Goal: Transaction & Acquisition: Purchase product/service

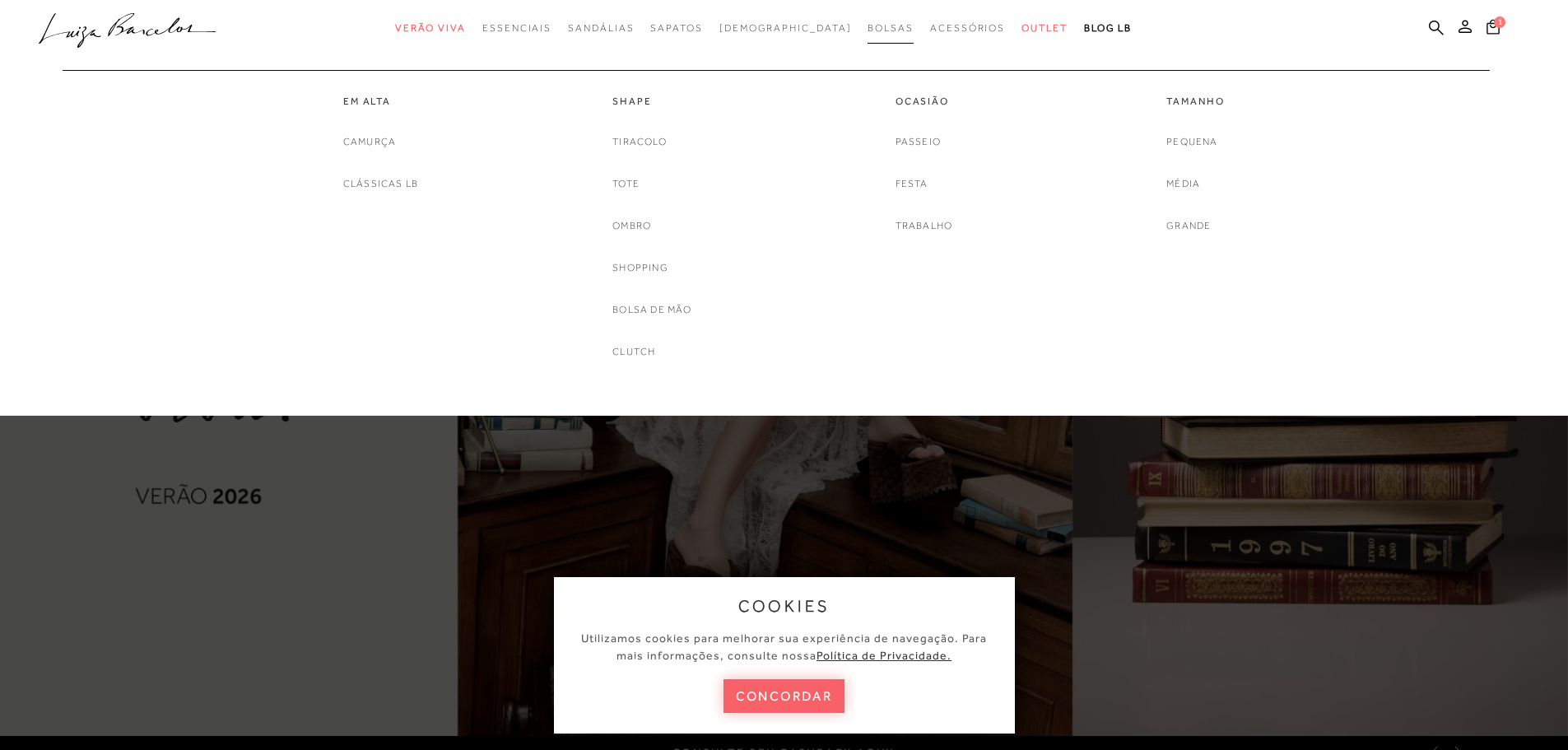
drag, startPoint x: 0, startPoint y: 0, endPoint x: 855, endPoint y: 27, distance: 855.4
click at [868, 27] on span "Bolsas" at bounding box center [890, 28] width 46 height 12
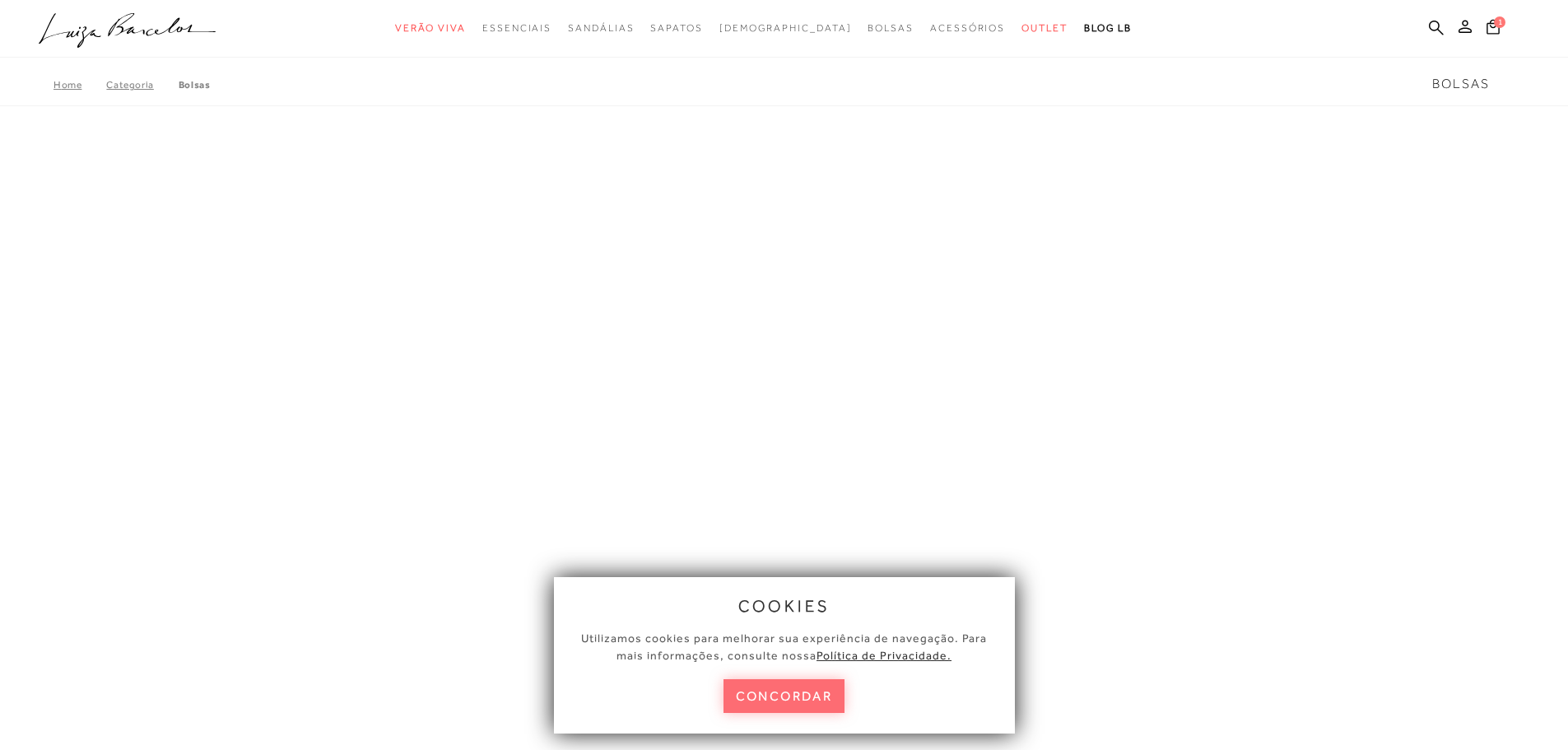
click at [813, 697] on button "concordar" at bounding box center [785, 696] width 122 height 33
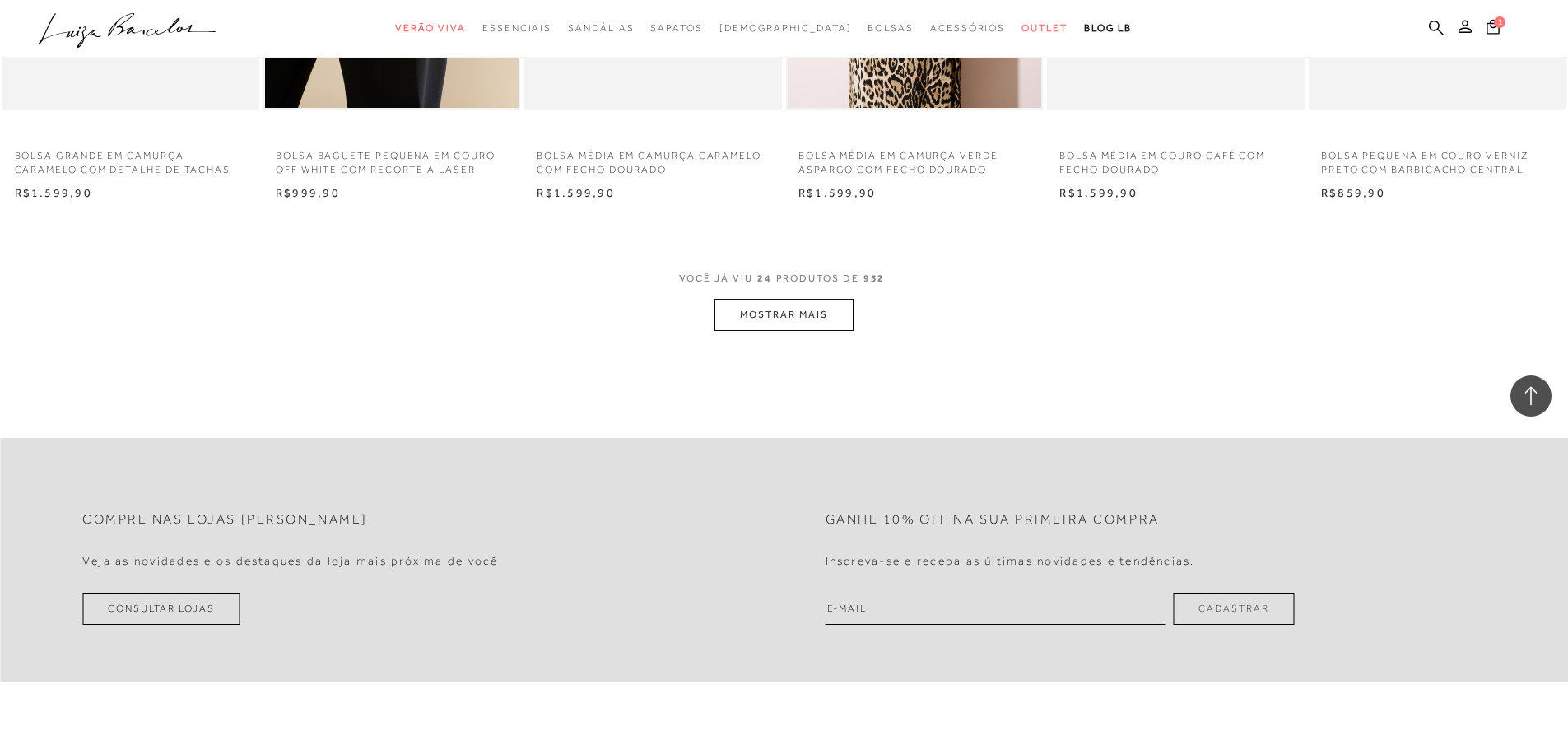
scroll to position [1894, 0]
click at [838, 320] on button "MOSTRAR MAIS" at bounding box center [783, 311] width 138 height 32
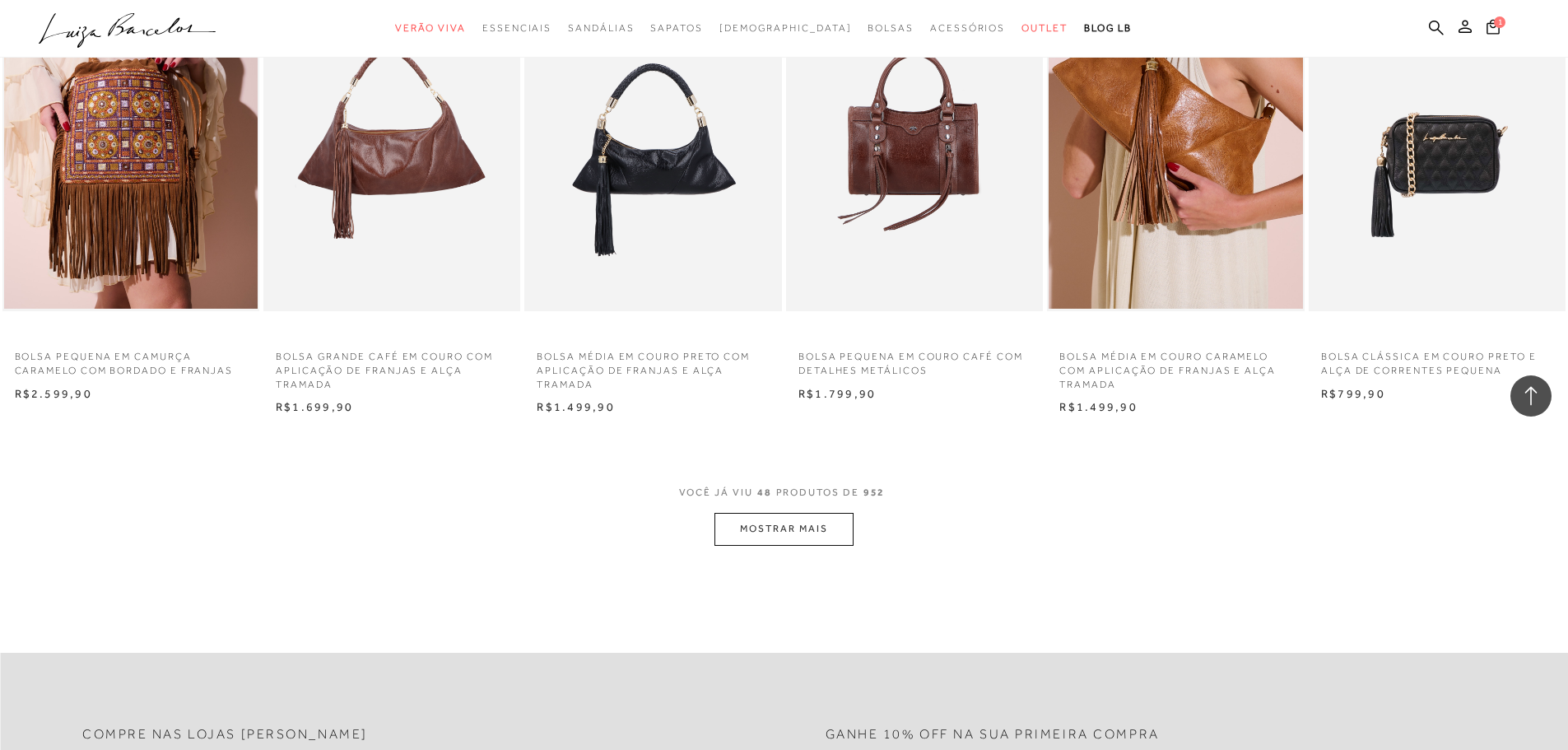
scroll to position [3706, 0]
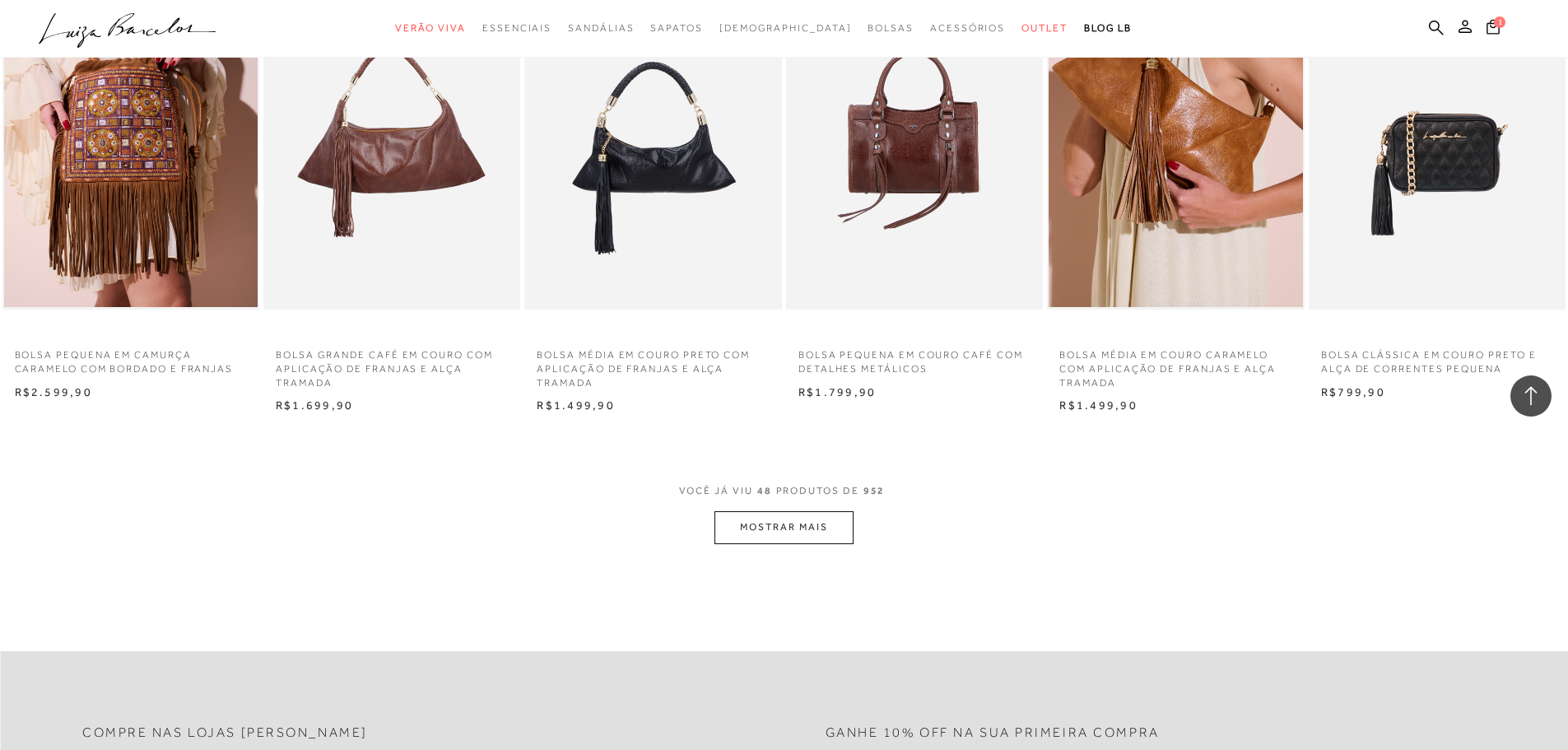
click at [855, 532] on div "VOCÊ JÁ VIU 48 PRODUTOS DE 952 MOSTRAR MAIS" at bounding box center [784, 513] width 1568 height 62
click at [836, 534] on button "MOSTRAR MAIS" at bounding box center [783, 527] width 138 height 32
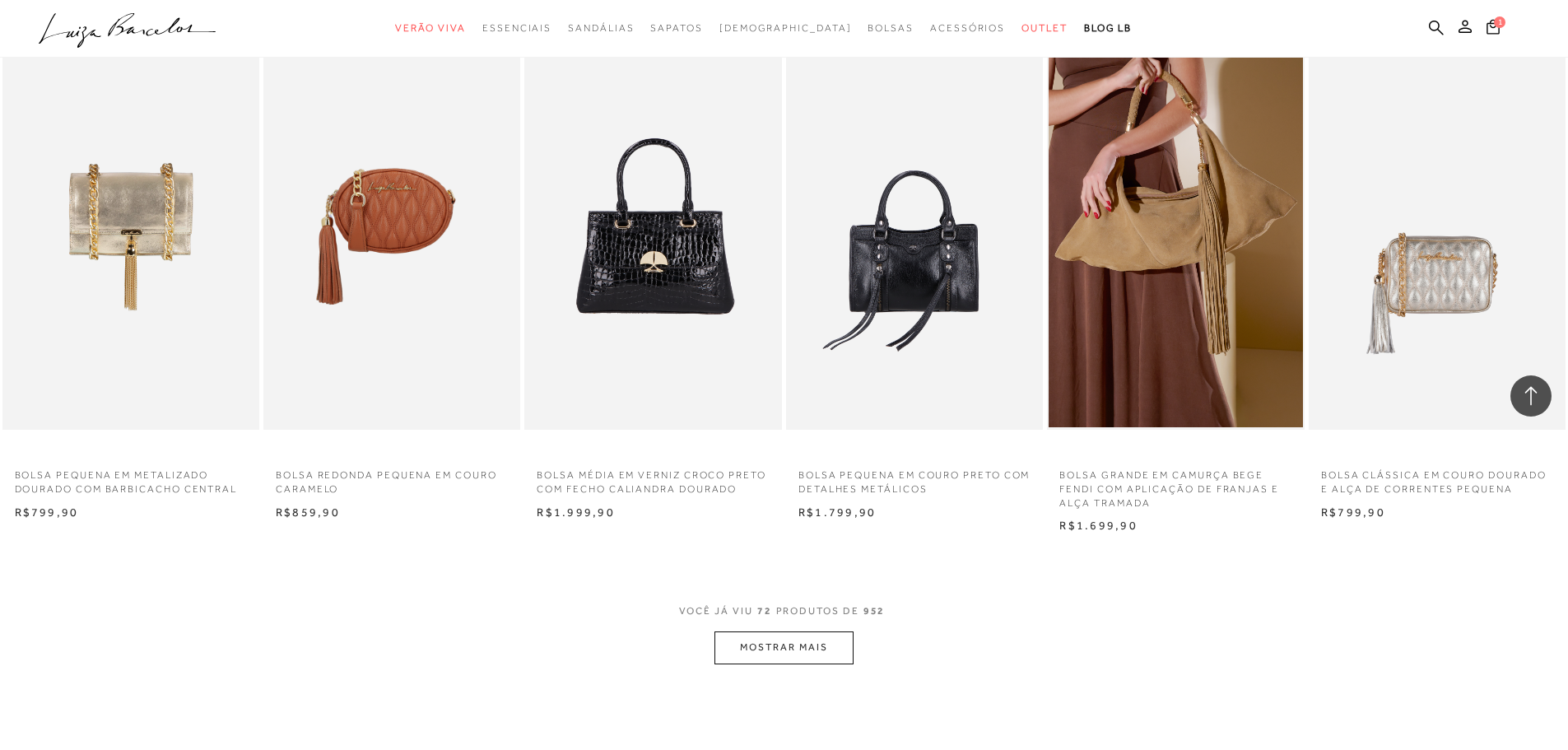
scroll to position [5848, 0]
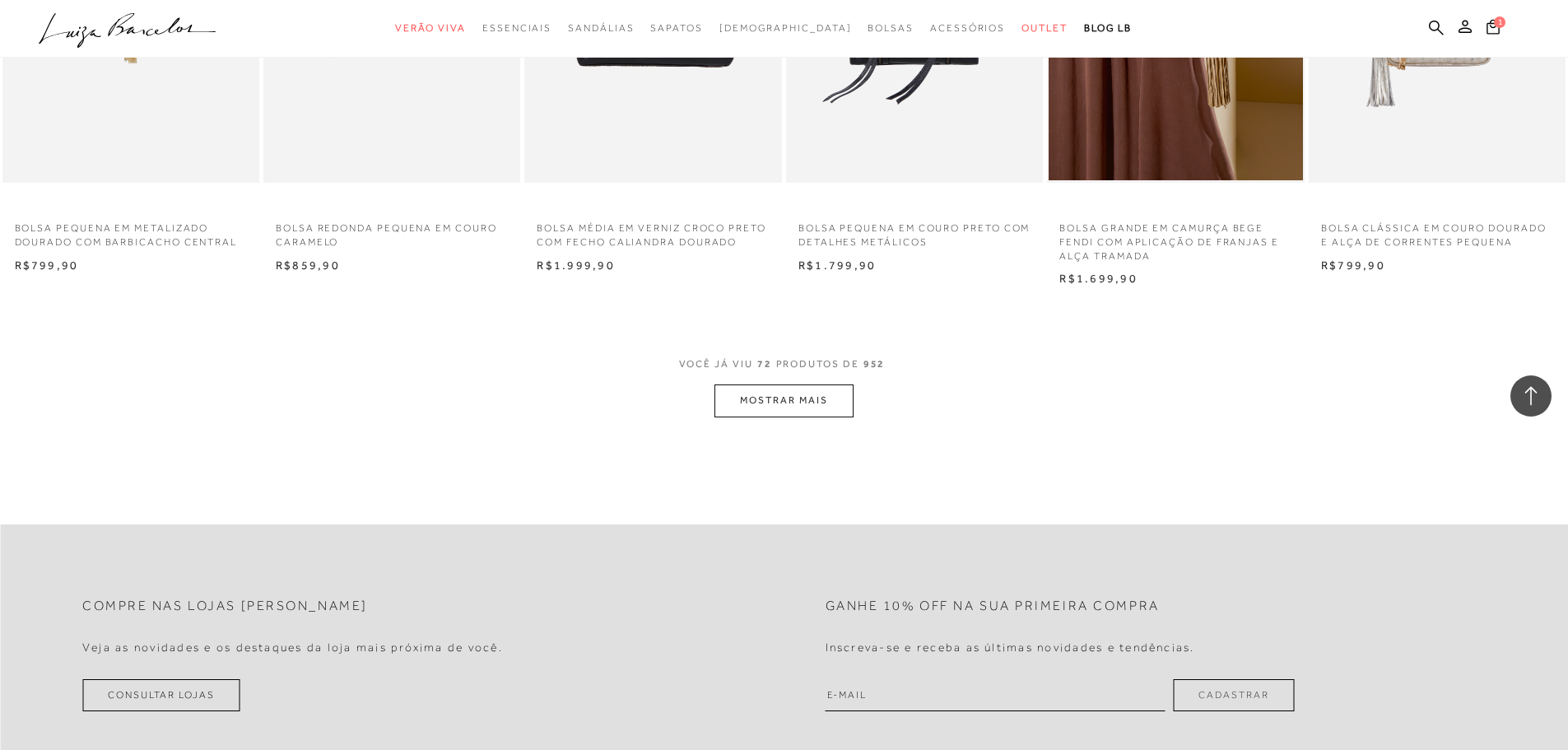
click at [807, 410] on button "MOSTRAR MAIS" at bounding box center [783, 401] width 138 height 32
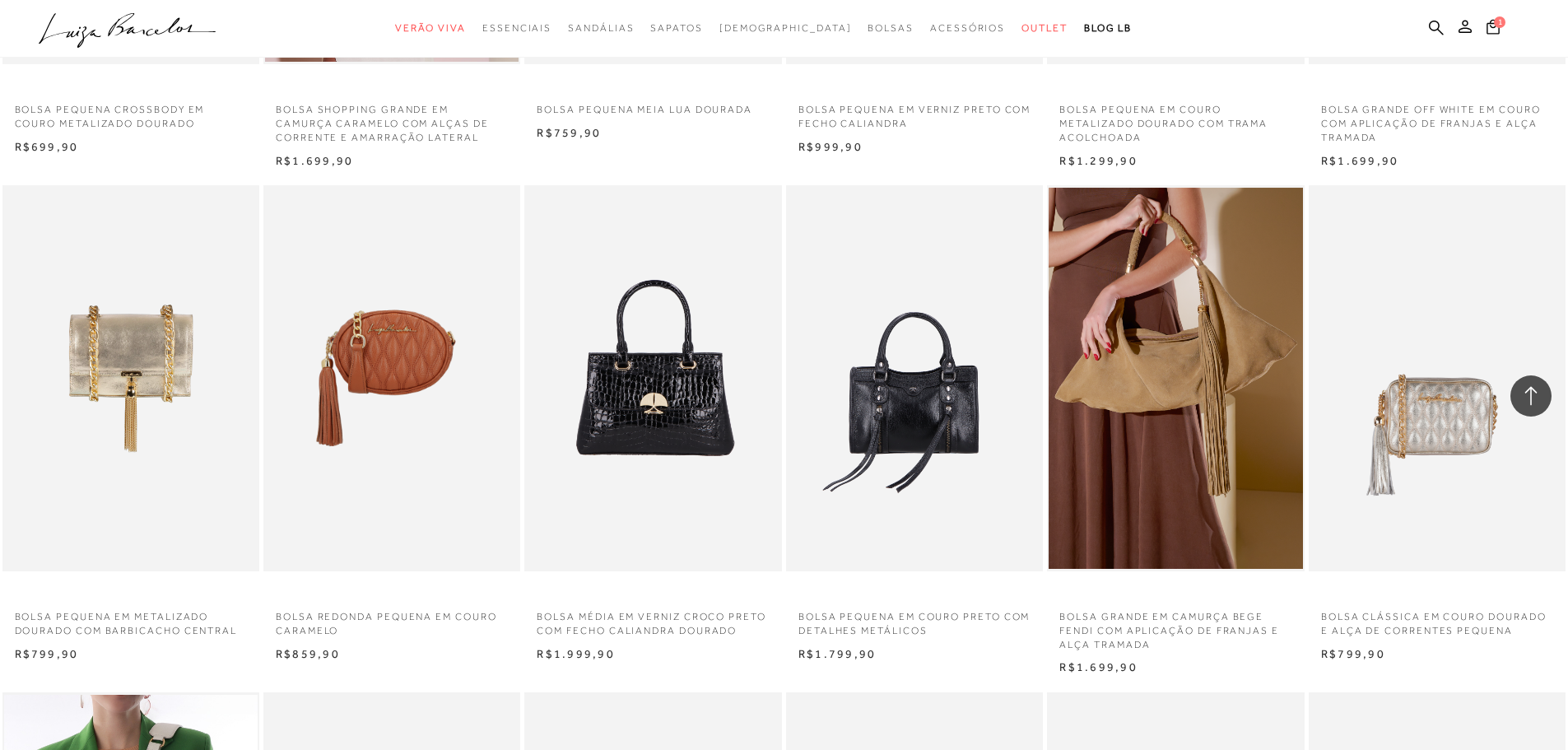
scroll to position [5354, 0]
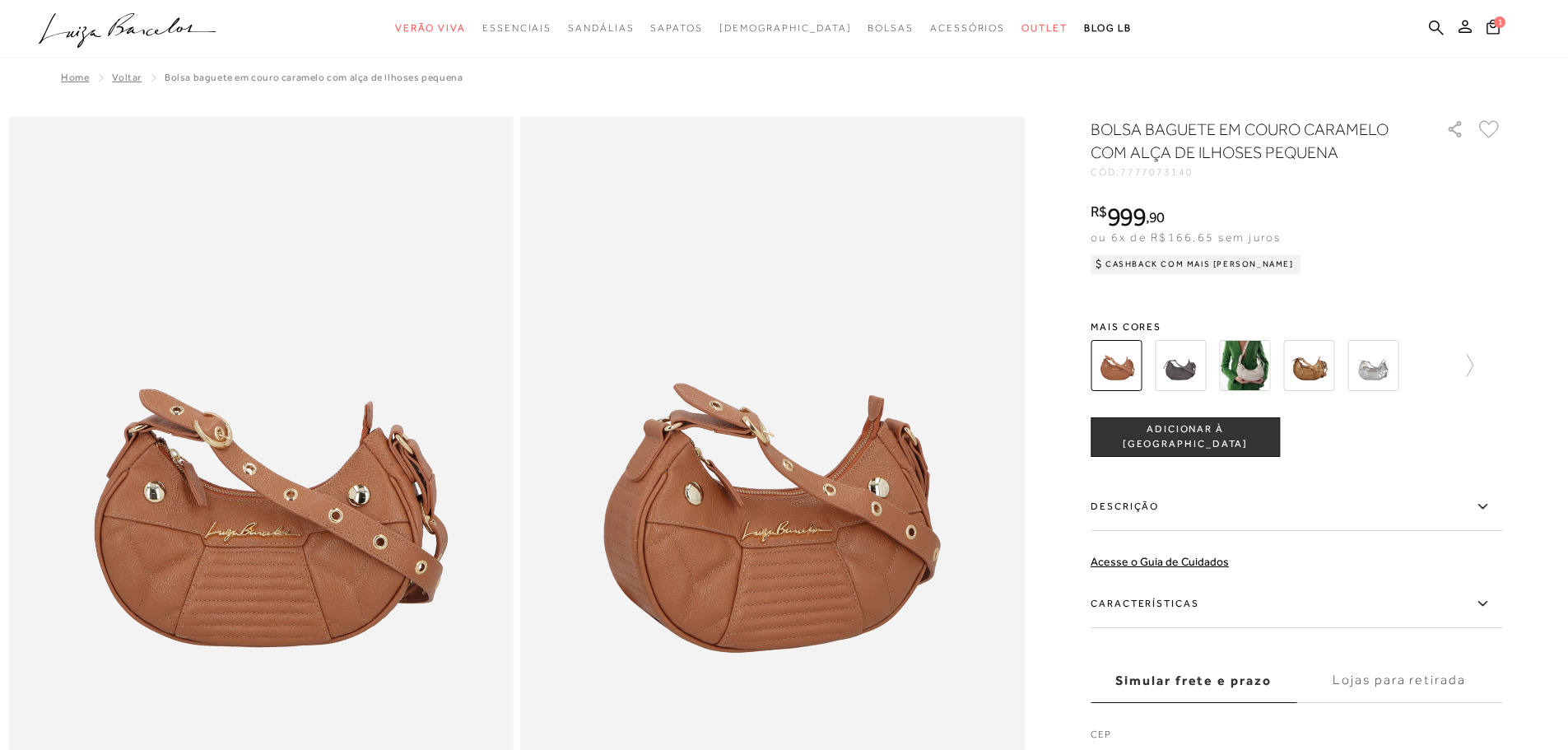
click at [1192, 361] on img at bounding box center [1180, 365] width 51 height 51
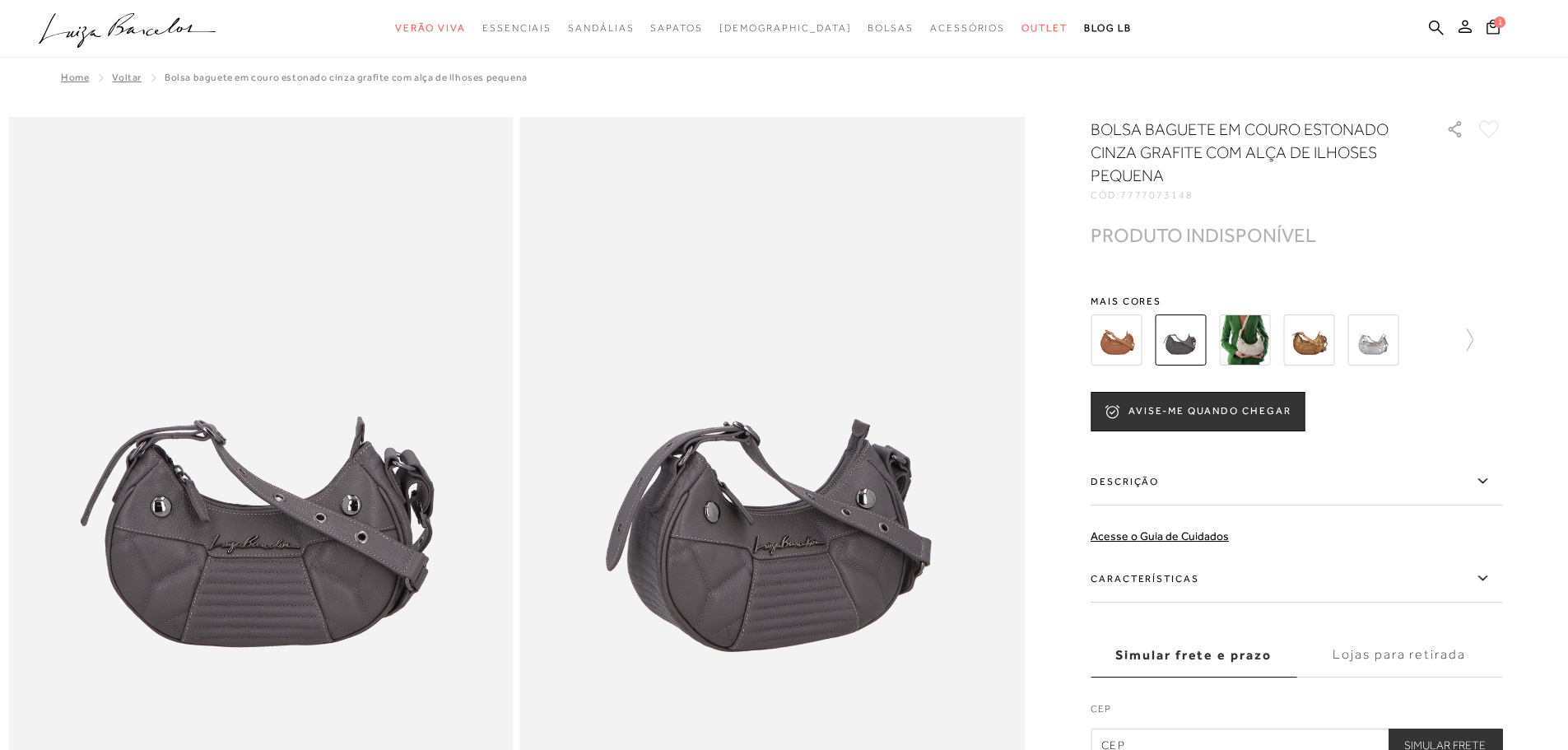
click at [1486, 341] on div at bounding box center [1297, 340] width 412 height 61
click at [1481, 340] on div at bounding box center [1297, 340] width 412 height 61
click at [1473, 338] on icon at bounding box center [1463, 341] width 23 height 23
click at [1156, 335] on img at bounding box center [1145, 340] width 51 height 51
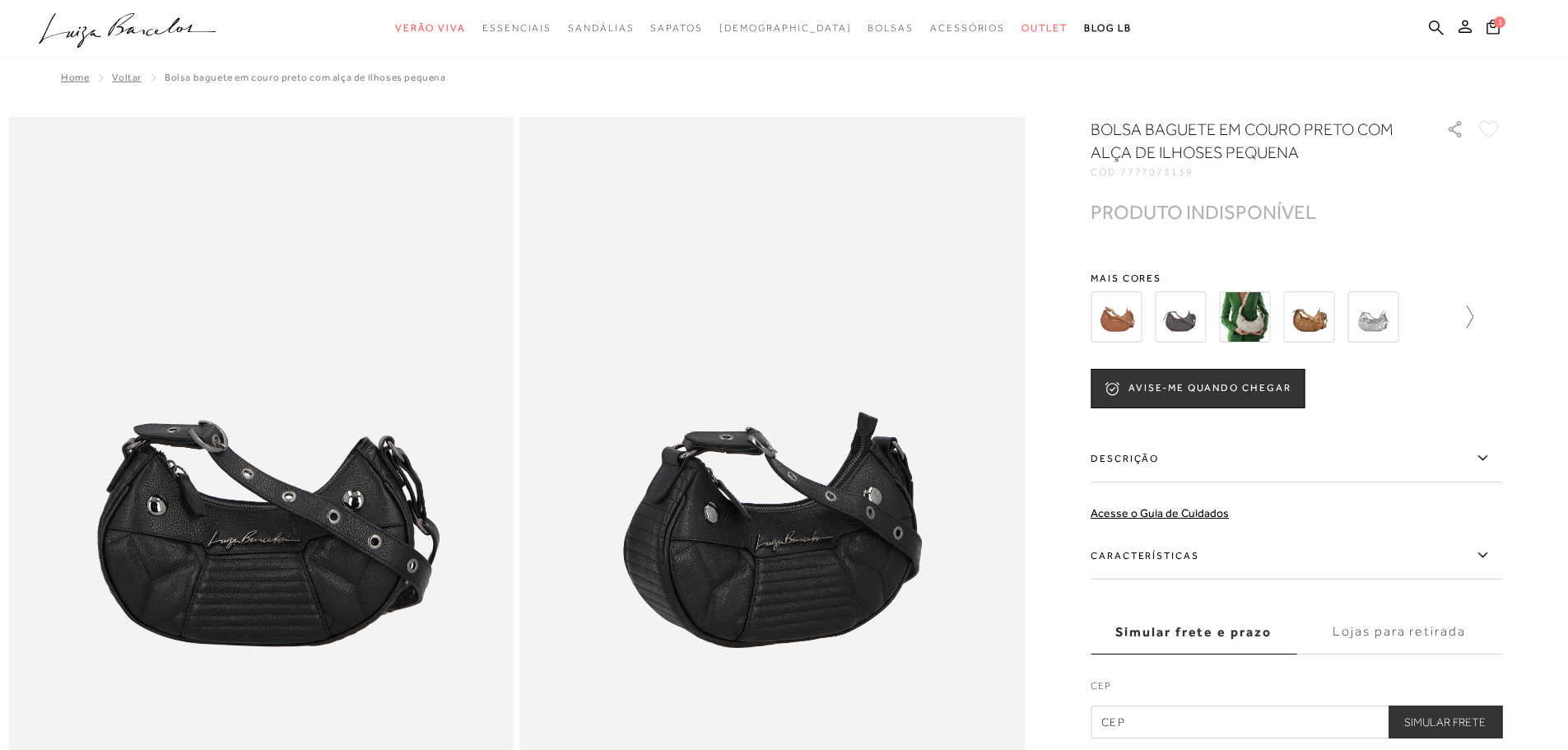
click at [1473, 317] on icon at bounding box center [1463, 317] width 23 height 23
click at [1427, 319] on img at bounding box center [1401, 316] width 51 height 51
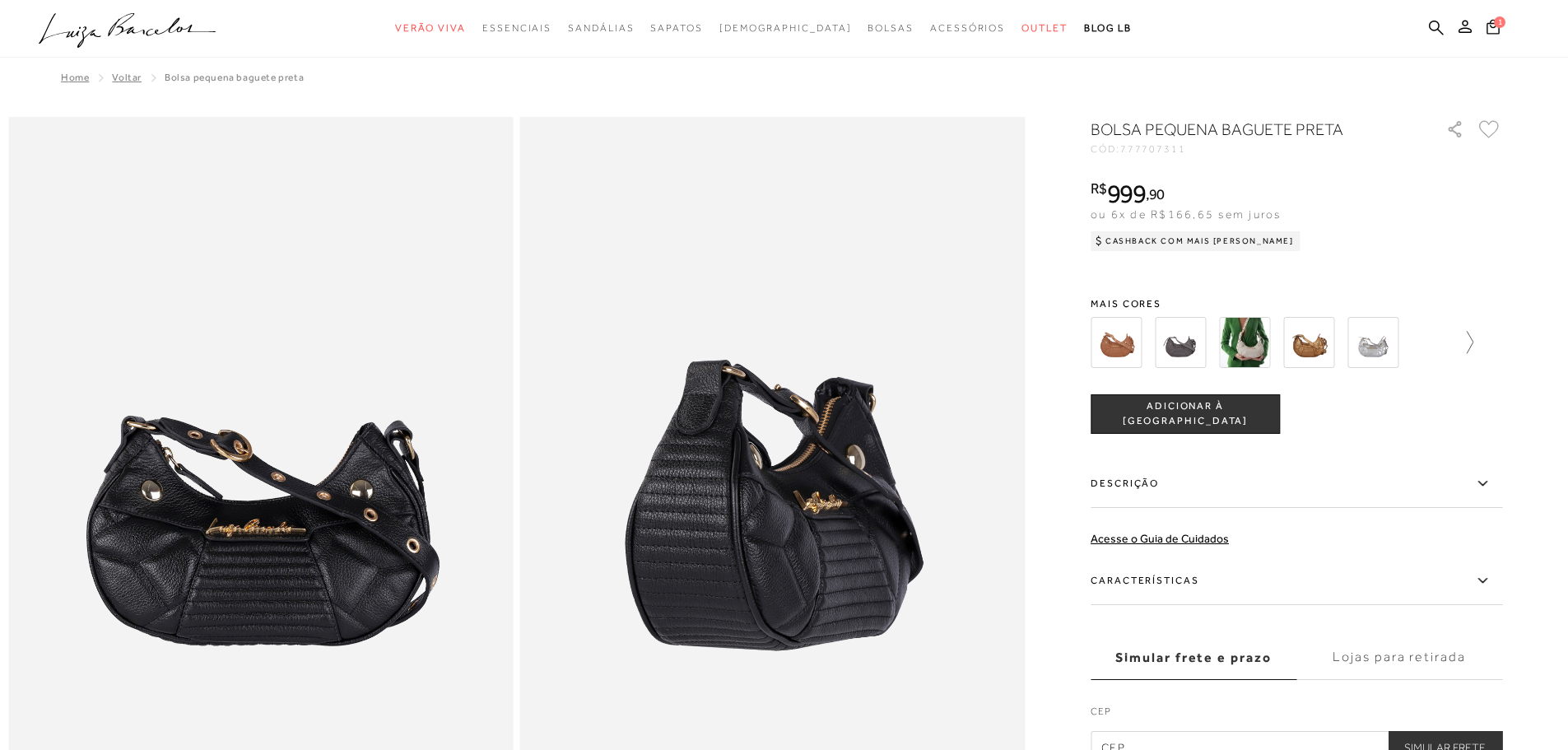
click at [1473, 342] on icon at bounding box center [1463, 343] width 23 height 23
click at [1477, 342] on div at bounding box center [1297, 342] width 412 height 61
click at [1497, 338] on icon at bounding box center [1491, 343] width 23 height 23
click at [1102, 342] on icon at bounding box center [1103, 343] width 23 height 23
click at [1152, 340] on img at bounding box center [1145, 342] width 51 height 51
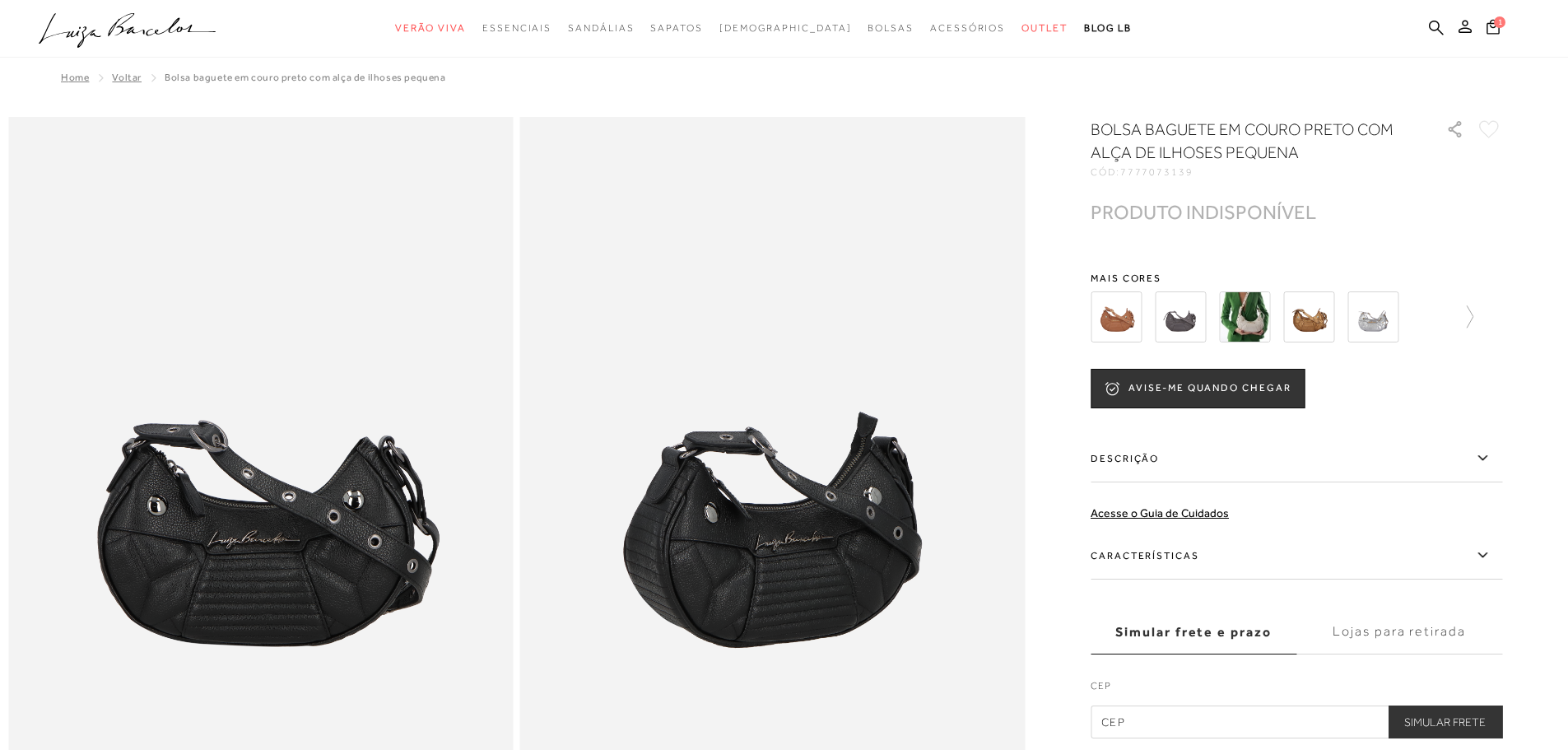
click at [1256, 320] on img at bounding box center [1244, 316] width 51 height 51
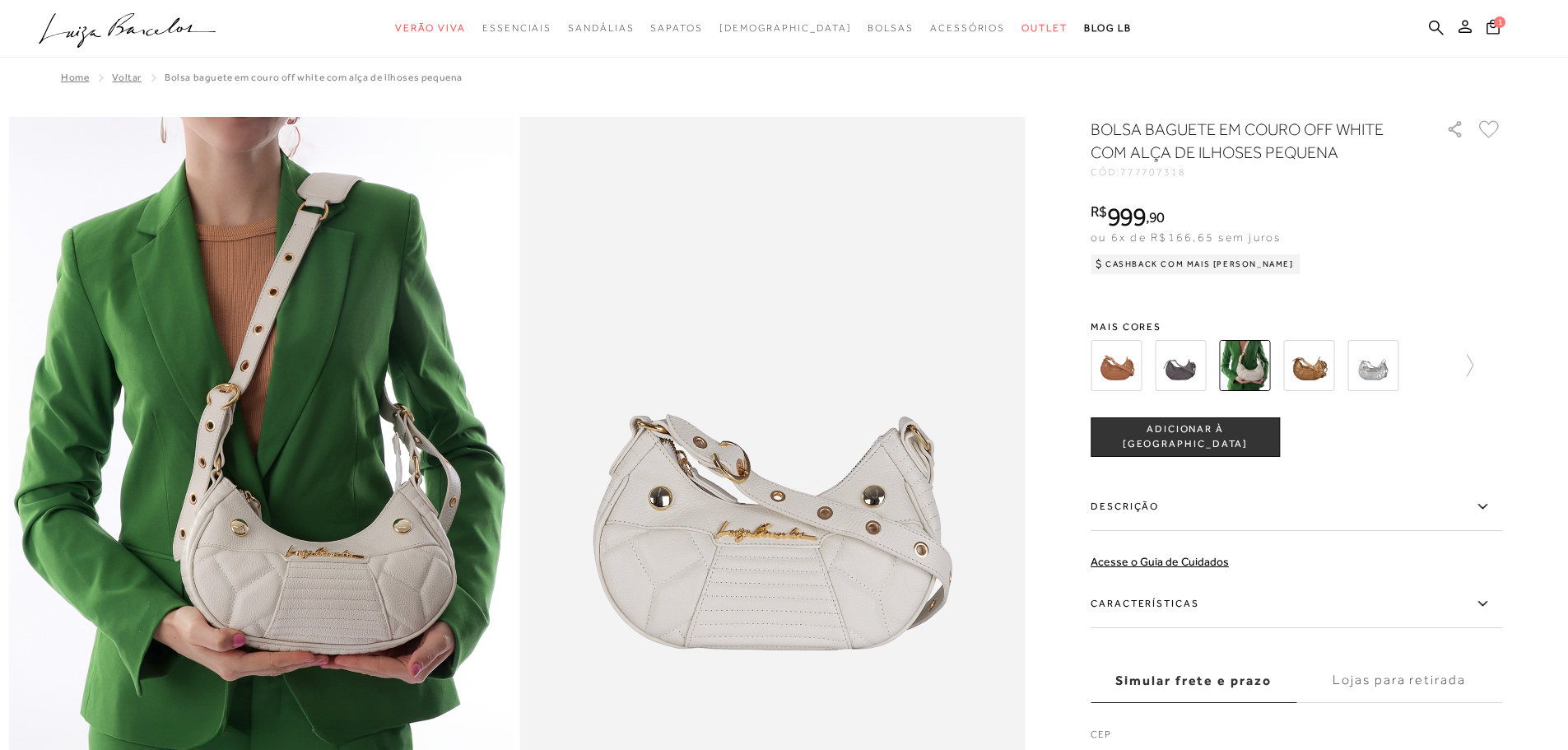
click at [1381, 359] on img at bounding box center [1373, 365] width 51 height 51
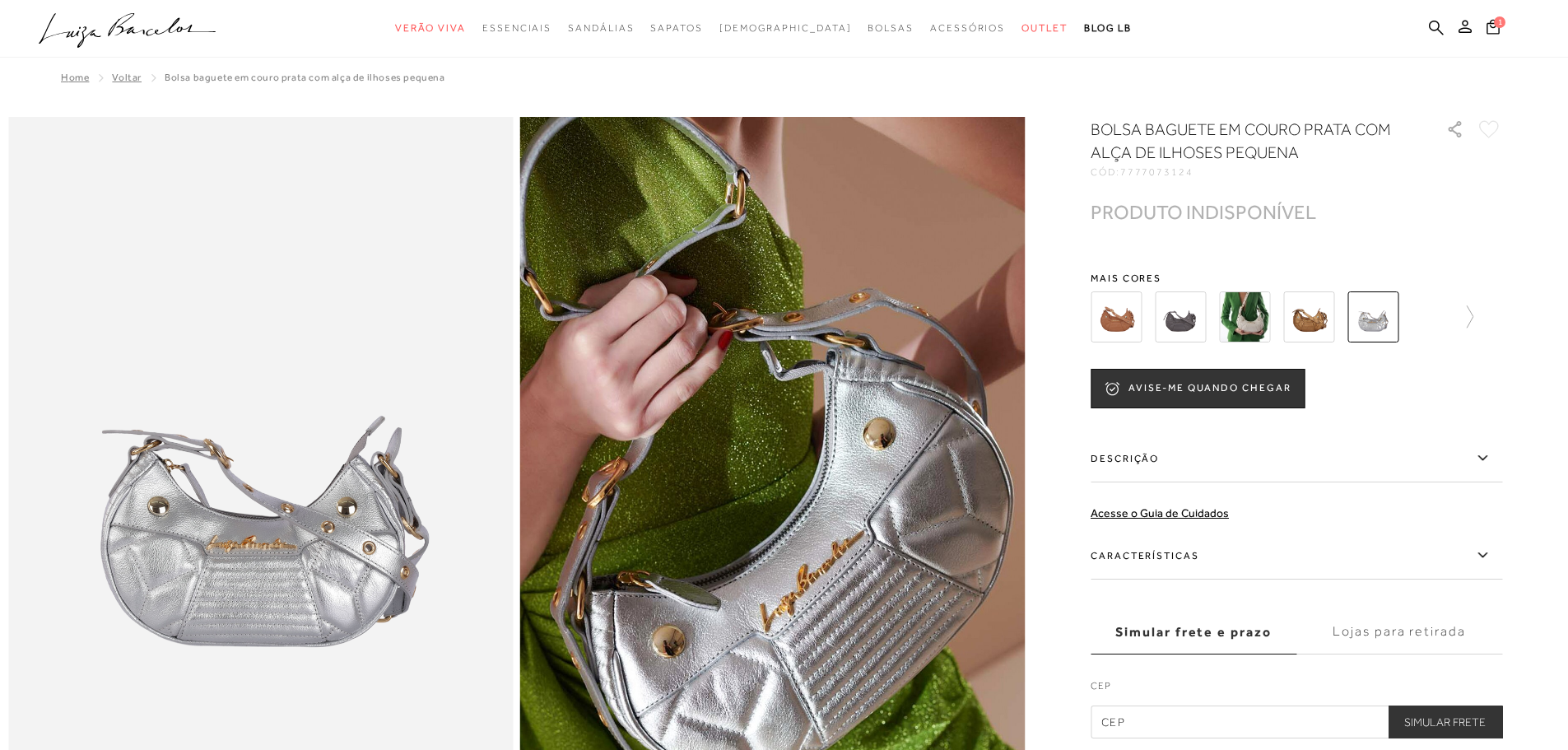
click at [1309, 326] on img at bounding box center [1309, 316] width 51 height 51
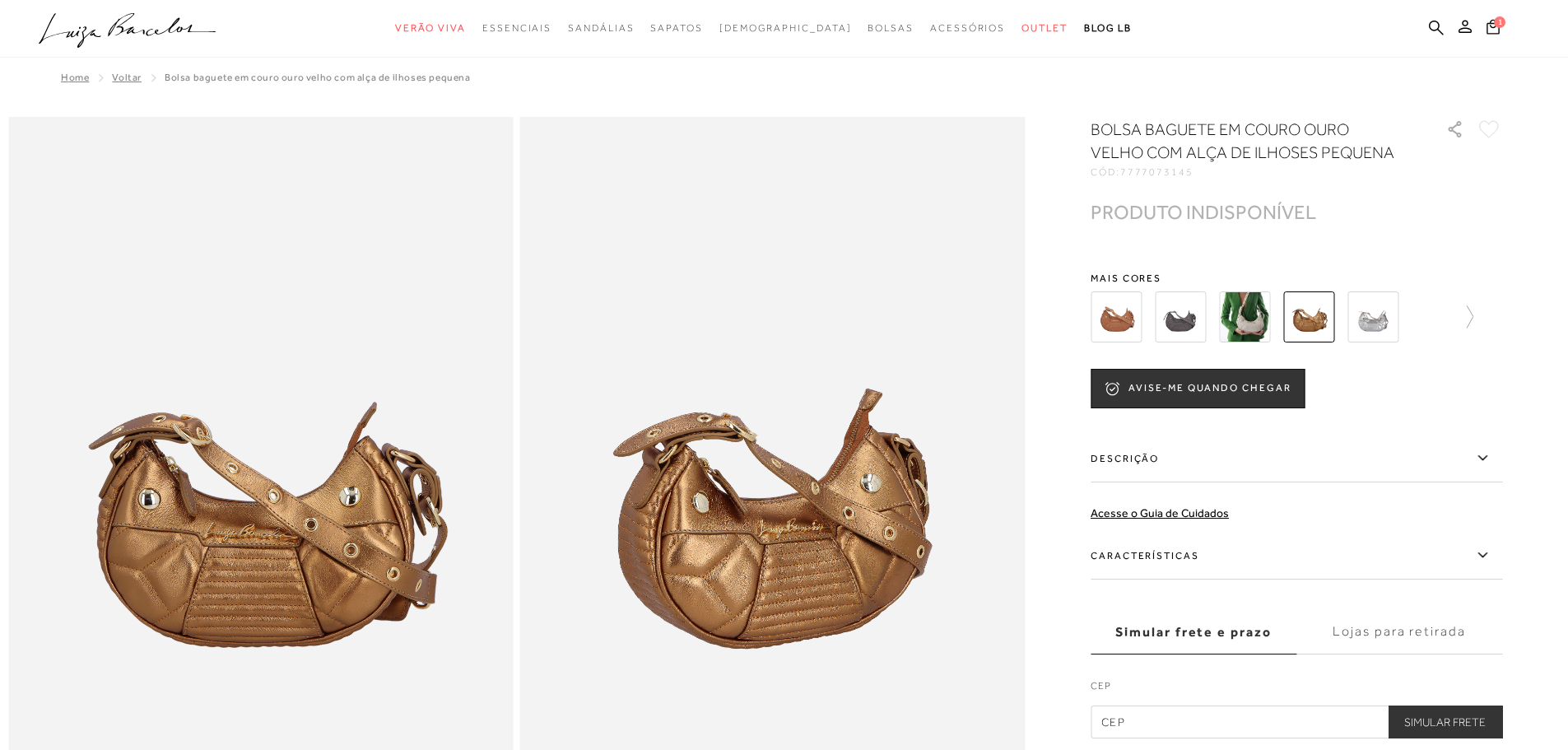
click at [1374, 290] on div at bounding box center [1263, 316] width 354 height 61
click at [1395, 315] on img at bounding box center [1373, 316] width 51 height 51
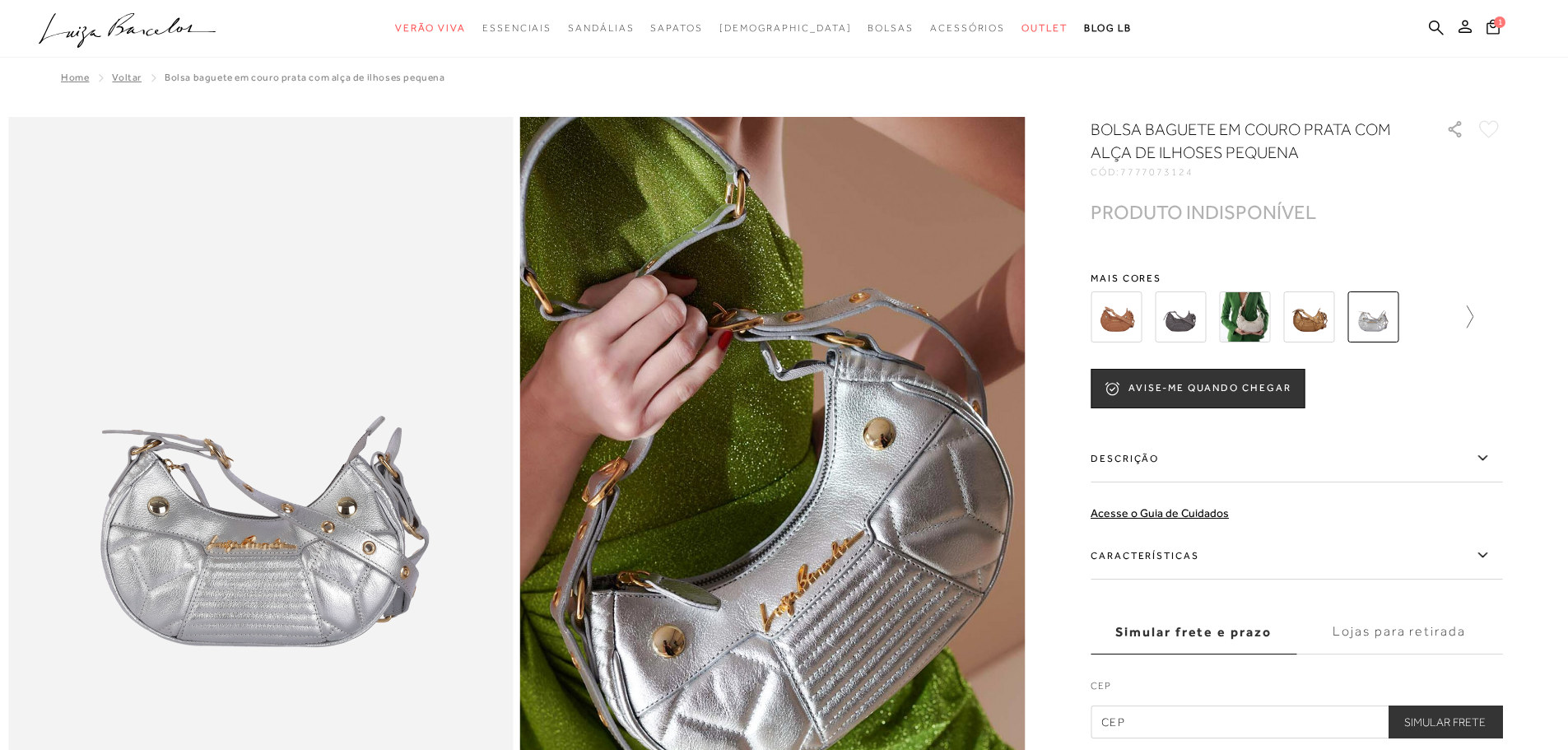
click at [1473, 314] on icon at bounding box center [1463, 317] width 23 height 23
